Goal: Information Seeking & Learning: Find specific fact

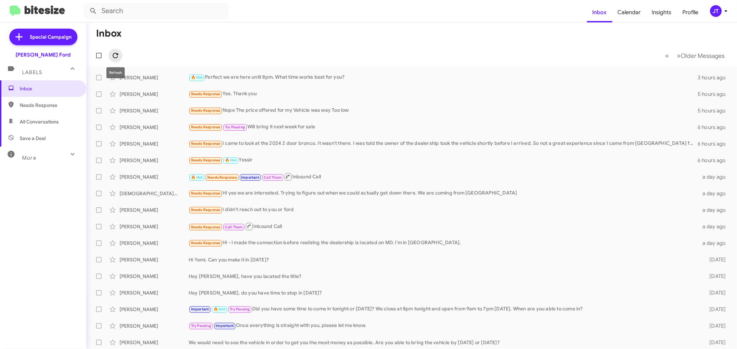
click at [118, 56] on icon at bounding box center [115, 55] width 8 height 8
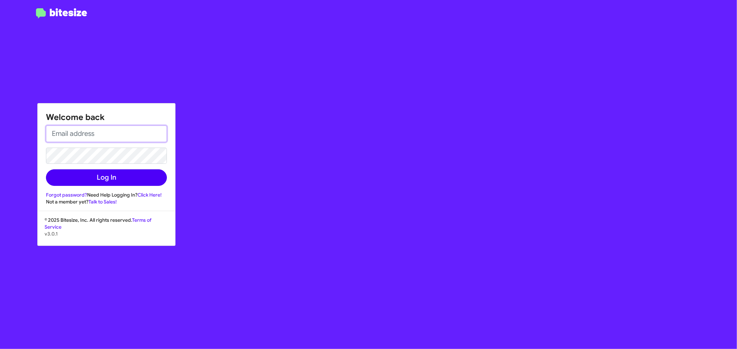
type input "[EMAIL_ADDRESS][DOMAIN_NAME]"
click at [125, 180] on button "Log In" at bounding box center [106, 178] width 121 height 17
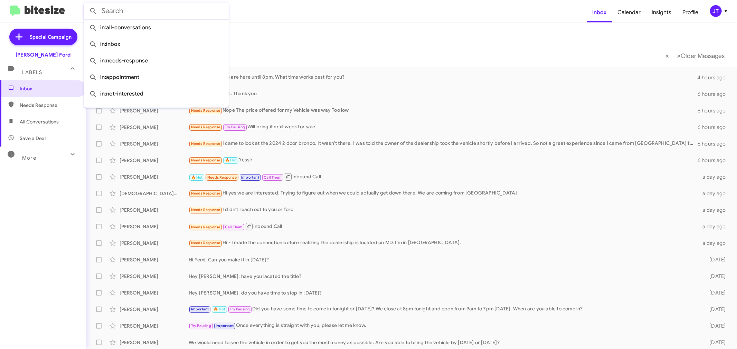
click at [194, 9] on input "text" at bounding box center [156, 11] width 145 height 17
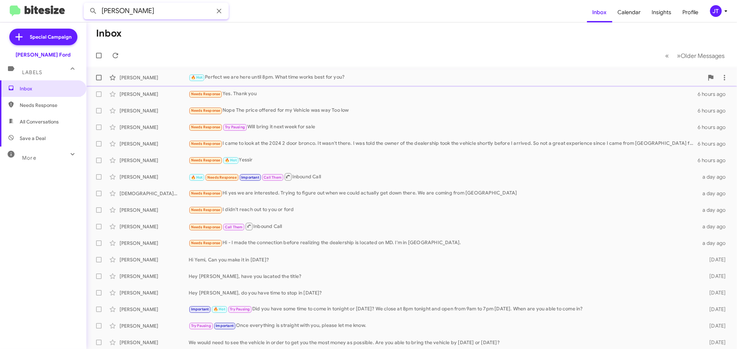
type input "[PERSON_NAME]"
